Goal: Transaction & Acquisition: Book appointment/travel/reservation

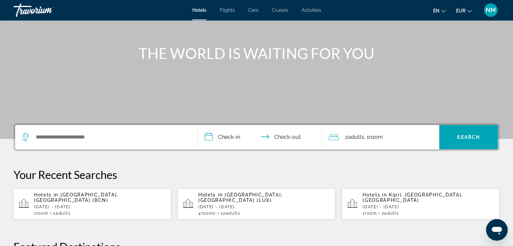
click at [79, 131] on div "Search widget" at bounding box center [106, 137] width 169 height 24
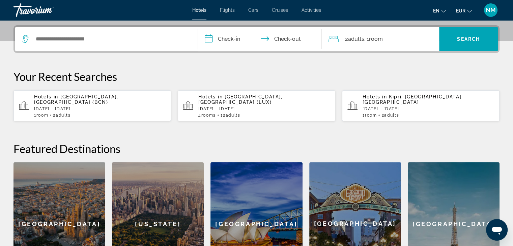
scroll to position [165, 0]
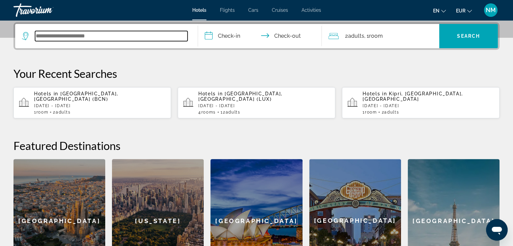
click at [62, 34] on input "Search widget" at bounding box center [111, 36] width 153 height 10
type input "*"
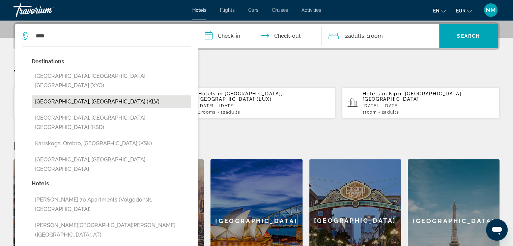
click at [91, 96] on button "[GEOGRAPHIC_DATA], [GEOGRAPHIC_DATA] (KLV)" at bounding box center [112, 102] width 160 height 13
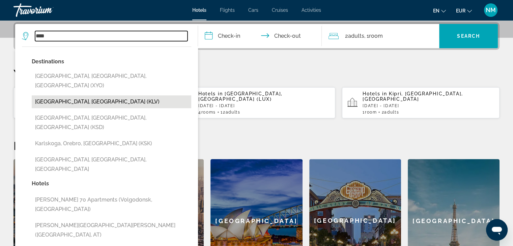
type input "**********"
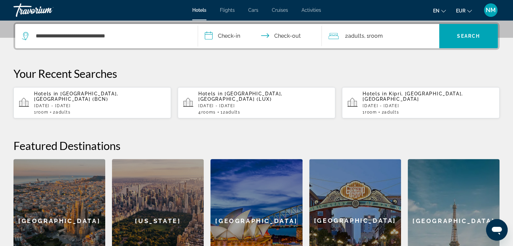
click at [230, 35] on input "**********" at bounding box center [261, 37] width 127 height 26
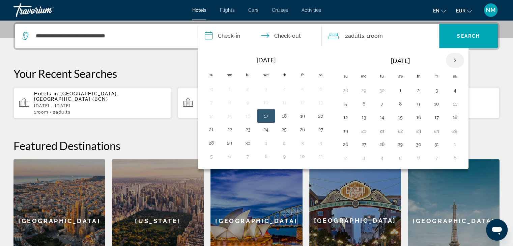
click at [456, 58] on th "Next month" at bounding box center [455, 60] width 18 height 15
click at [434, 116] on button "14" at bounding box center [437, 117] width 11 height 9
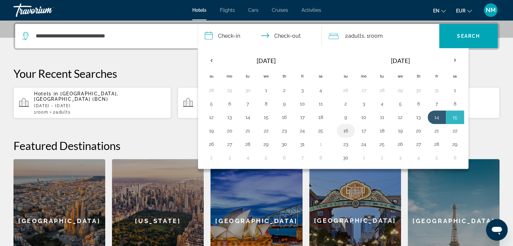
click at [346, 131] on button "16" at bounding box center [346, 130] width 11 height 9
type input "**********"
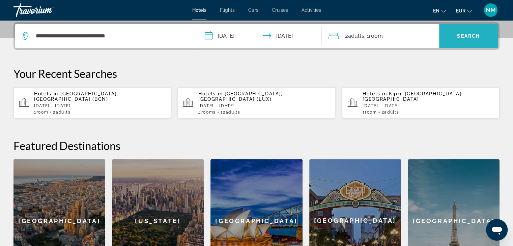
click at [469, 34] on span "Search" at bounding box center [468, 35] width 23 height 5
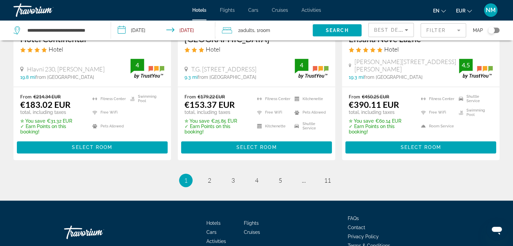
scroll to position [960, 0]
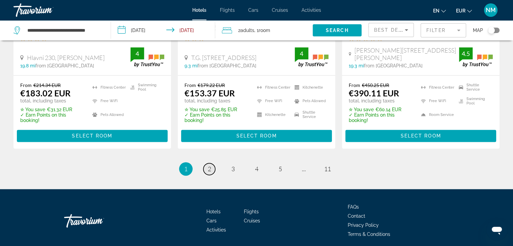
click at [209, 165] on span "2" at bounding box center [209, 168] width 3 height 7
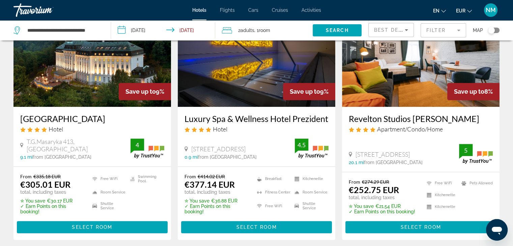
scroll to position [319, 0]
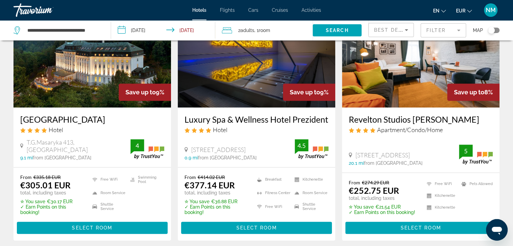
click at [458, 29] on mat-form-field "Filter" at bounding box center [444, 30] width 46 height 14
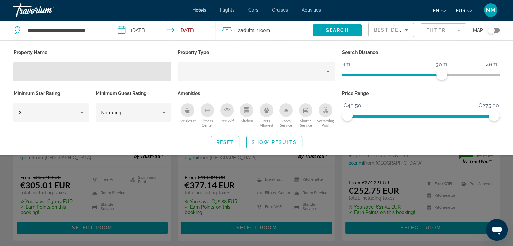
click at [66, 72] on input "Hotel Filters" at bounding box center [92, 72] width 147 height 8
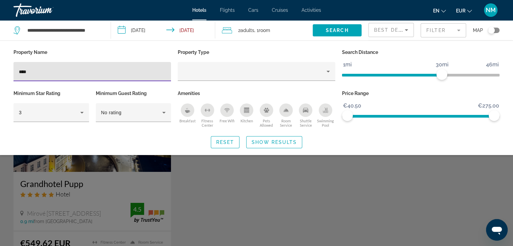
type input "****"
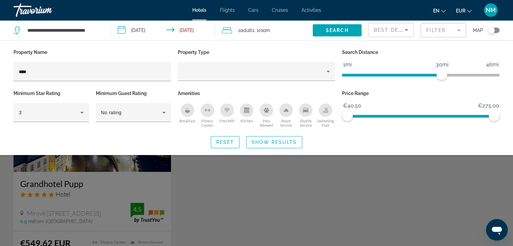
click at [99, 189] on div "Search widget" at bounding box center [256, 173] width 513 height 145
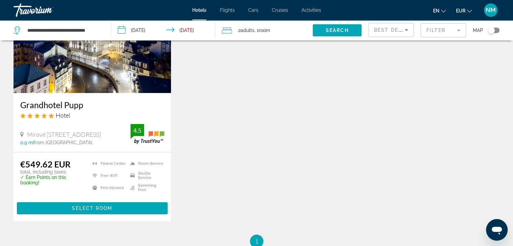
scroll to position [79, 0]
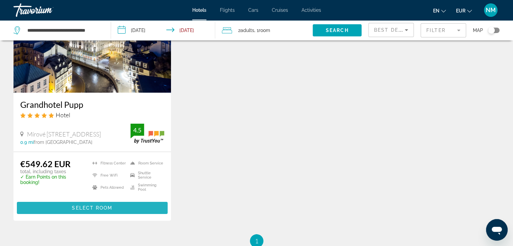
click at [82, 207] on span "Select Room" at bounding box center [92, 208] width 41 height 5
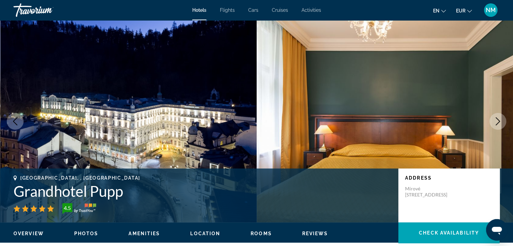
click at [498, 122] on icon "Next image" at bounding box center [498, 121] width 8 height 8
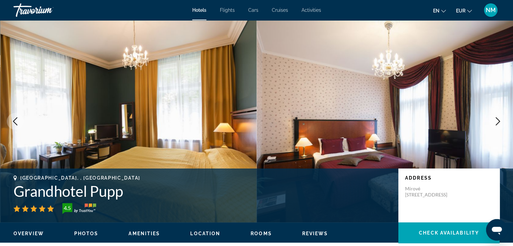
click at [498, 122] on icon "Next image" at bounding box center [498, 121] width 8 height 8
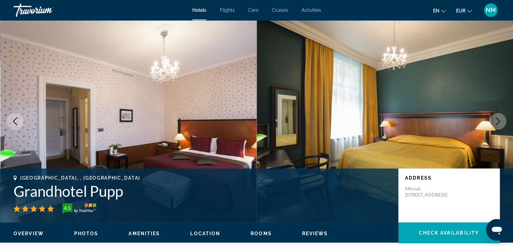
click at [498, 122] on icon "Next image" at bounding box center [498, 121] width 8 height 8
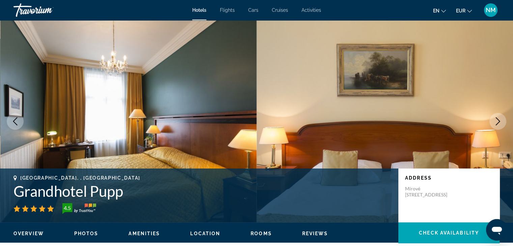
click at [498, 122] on icon "Next image" at bounding box center [498, 121] width 8 height 8
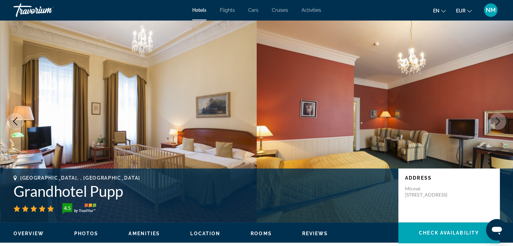
click at [498, 122] on icon "Next image" at bounding box center [498, 121] width 8 height 8
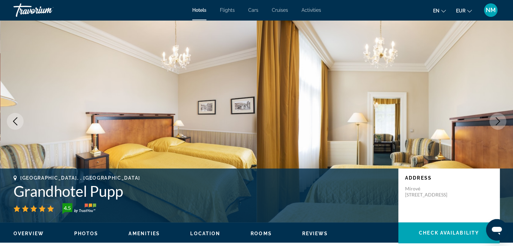
click at [498, 122] on icon "Next image" at bounding box center [498, 121] width 8 height 8
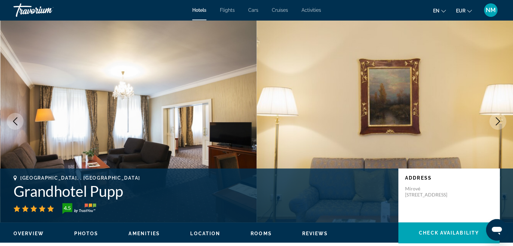
click at [498, 122] on icon "Next image" at bounding box center [498, 121] width 8 height 8
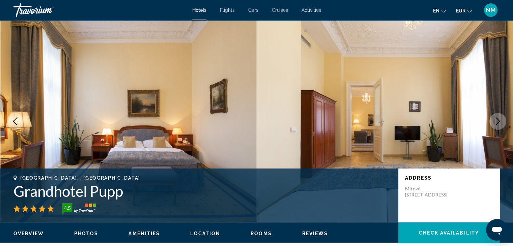
click at [498, 122] on icon "Next image" at bounding box center [498, 121] width 8 height 8
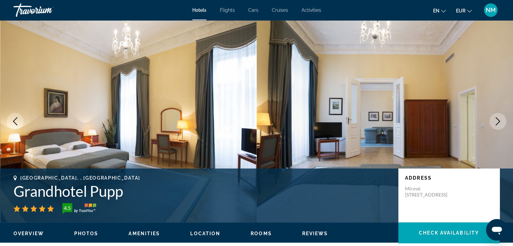
click at [498, 122] on icon "Next image" at bounding box center [498, 121] width 8 height 8
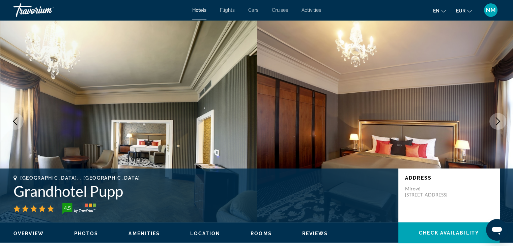
click at [498, 122] on icon "Next image" at bounding box center [498, 121] width 8 height 8
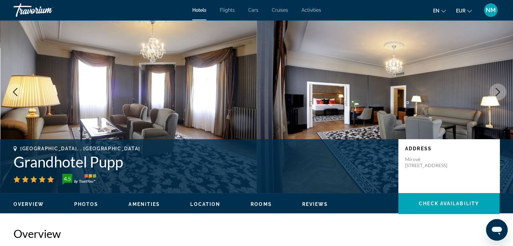
scroll to position [29, 0]
